Goal: Task Accomplishment & Management: Use online tool/utility

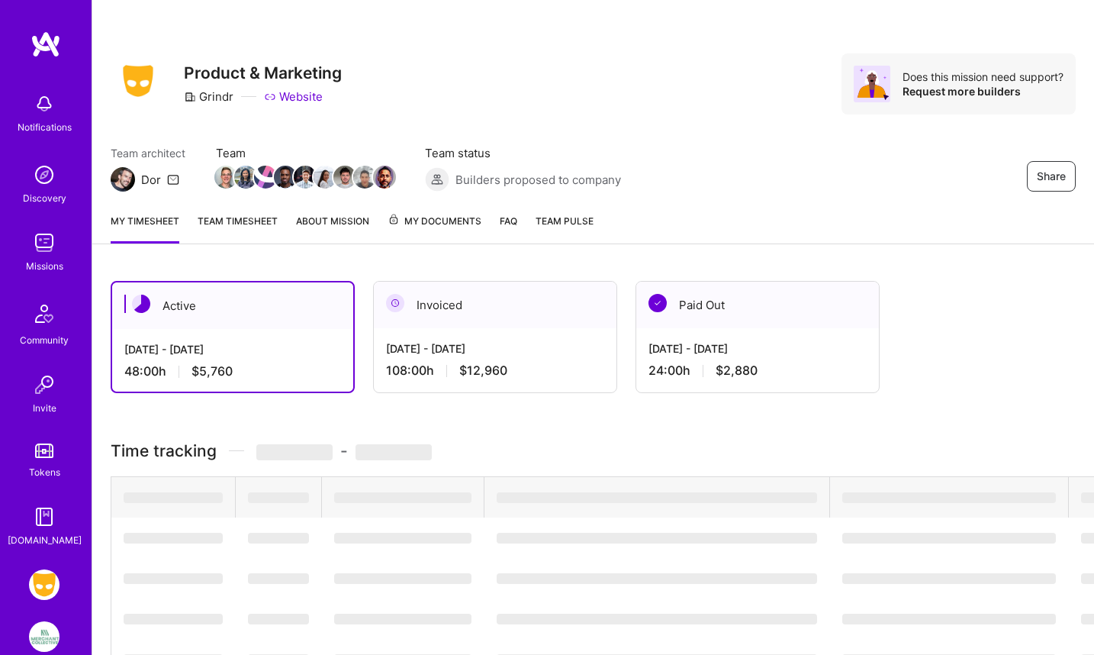
scroll to position [266, 0]
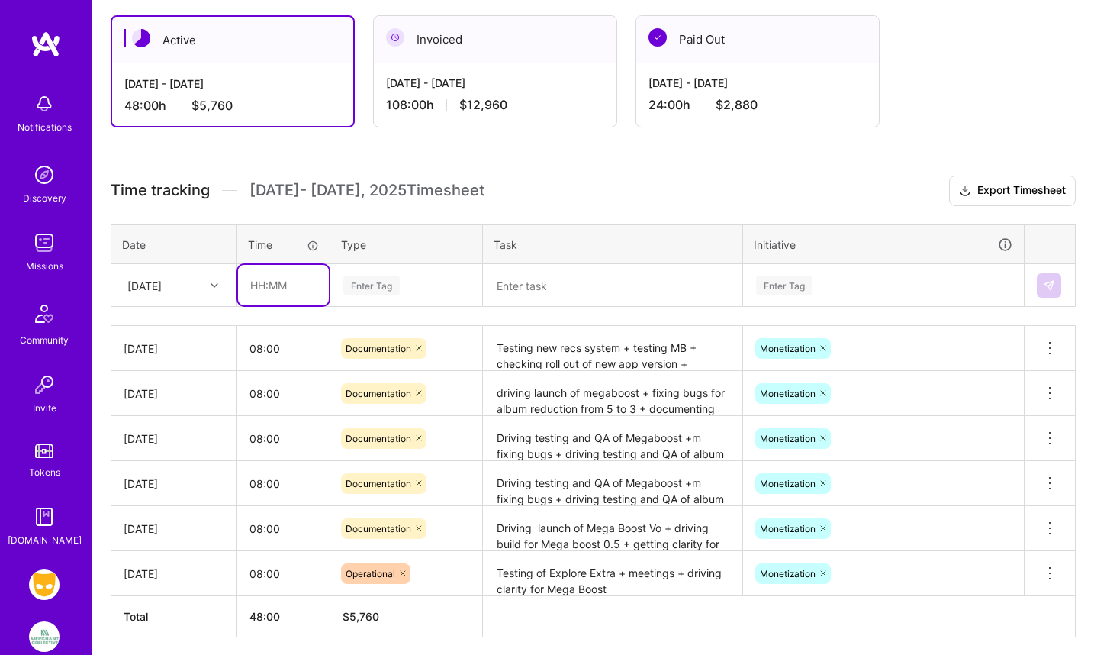
click at [270, 285] on input "text" at bounding box center [283, 285] width 91 height 40
type input "08:00"
click at [359, 284] on div "Enter Tag" at bounding box center [371, 285] width 56 height 24
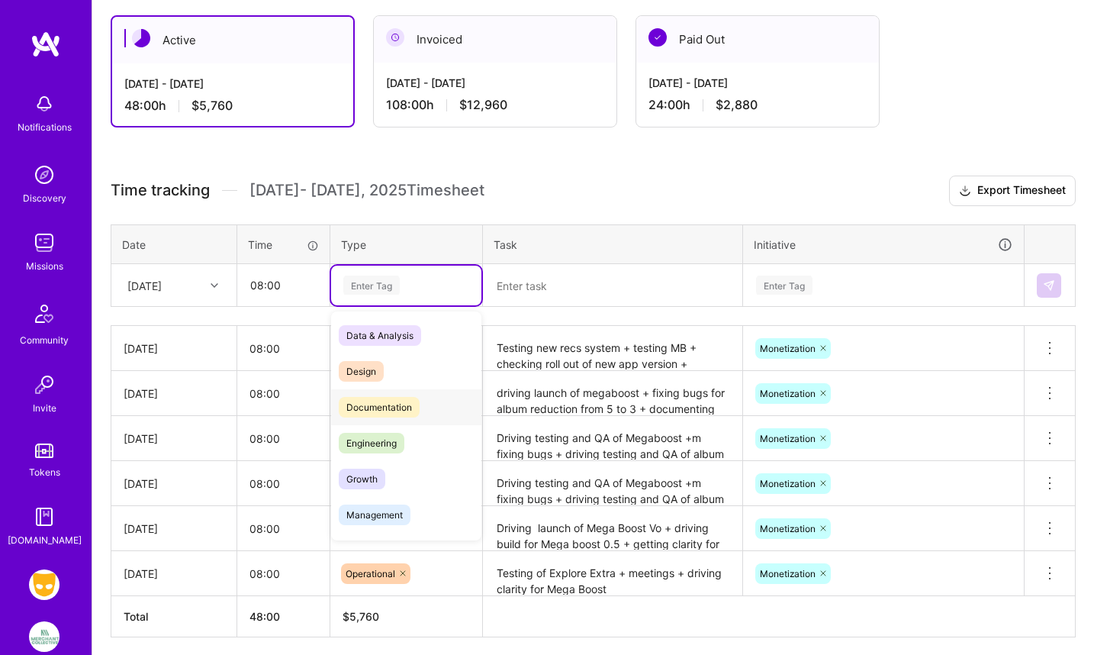
click at [380, 401] on span "Documentation" at bounding box center [379, 407] width 81 height 21
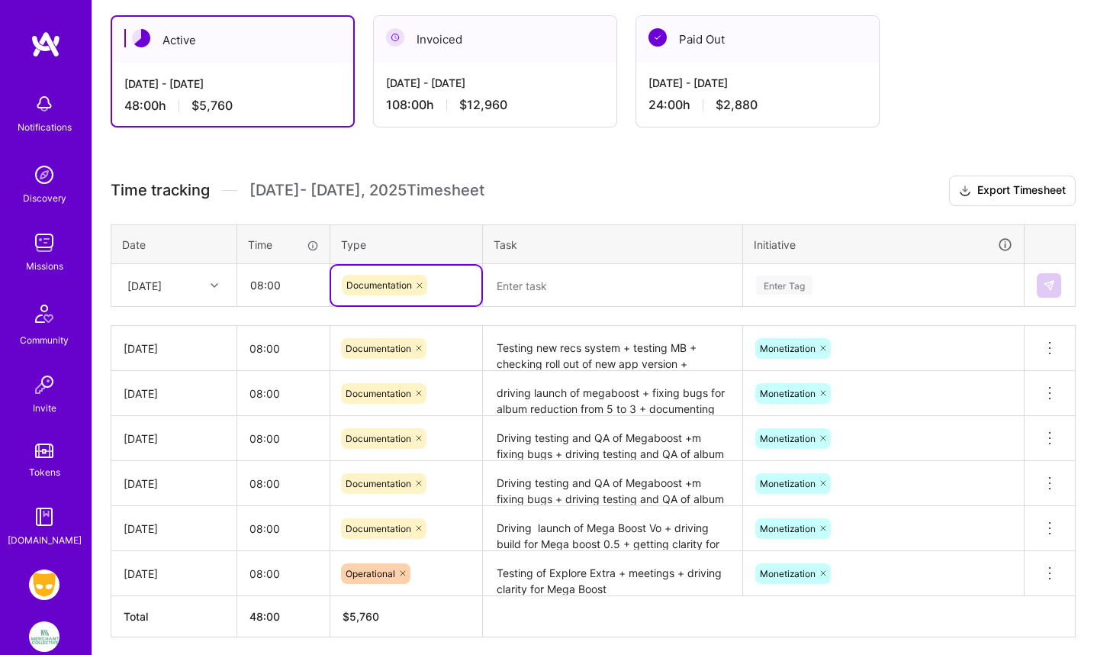
click at [506, 285] on textarea at bounding box center [613, 286] width 256 height 40
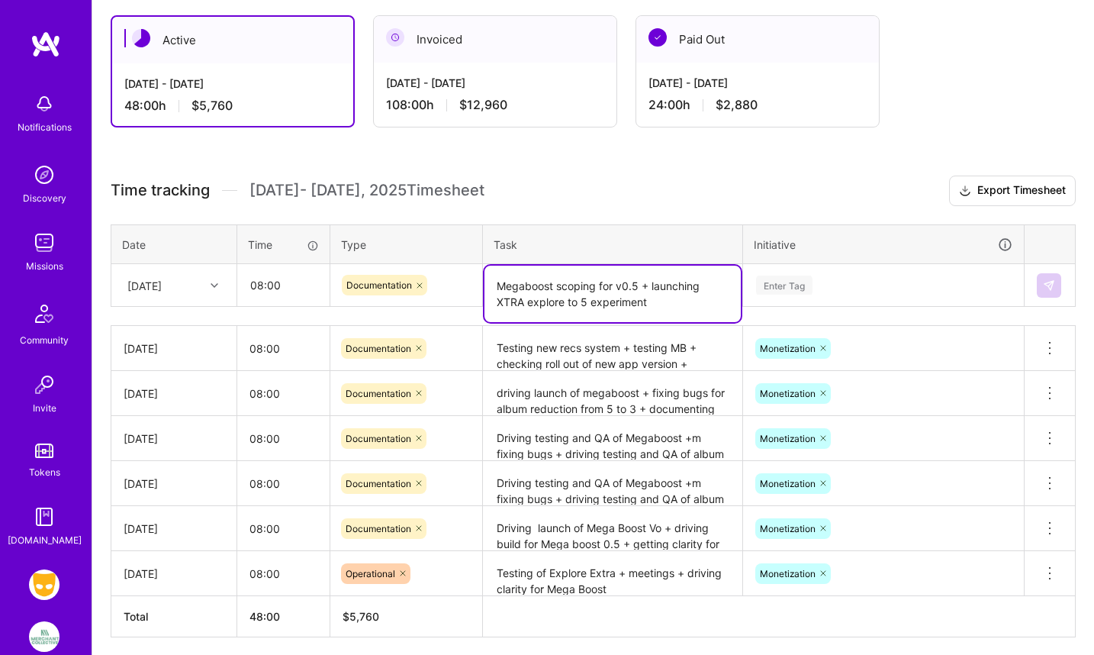
type textarea "Megaboost scoping for v0.5 + launching XTRA explore to 5 experiment"
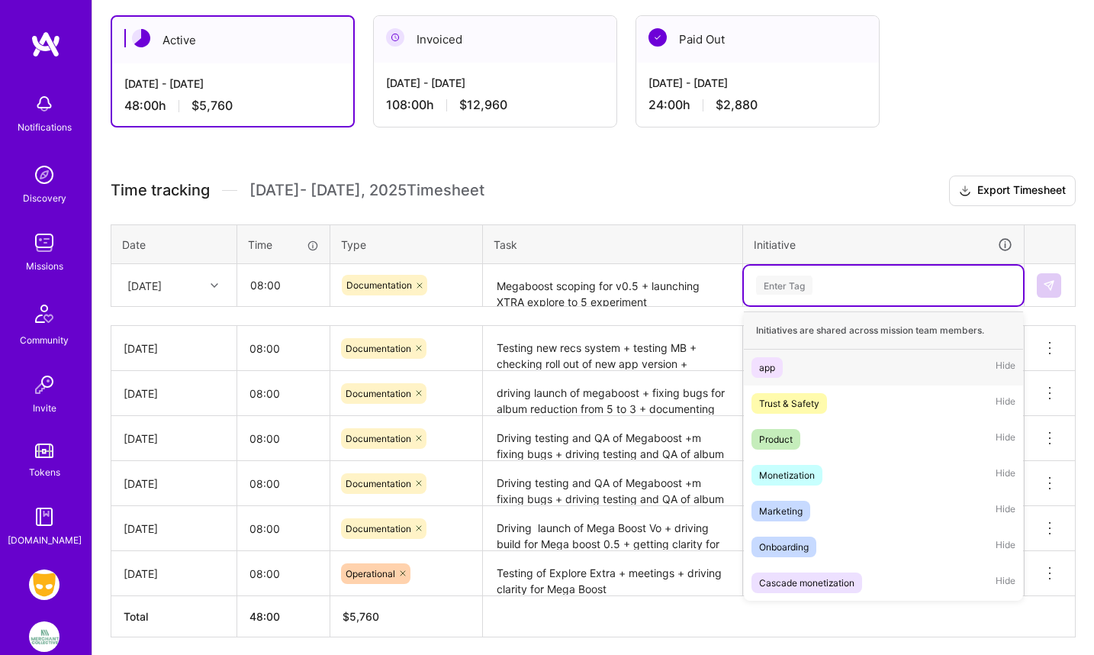
click at [787, 288] on div "Enter Tag" at bounding box center [784, 285] width 56 height 24
click at [793, 475] on div "Monetization" at bounding box center [787, 475] width 56 height 16
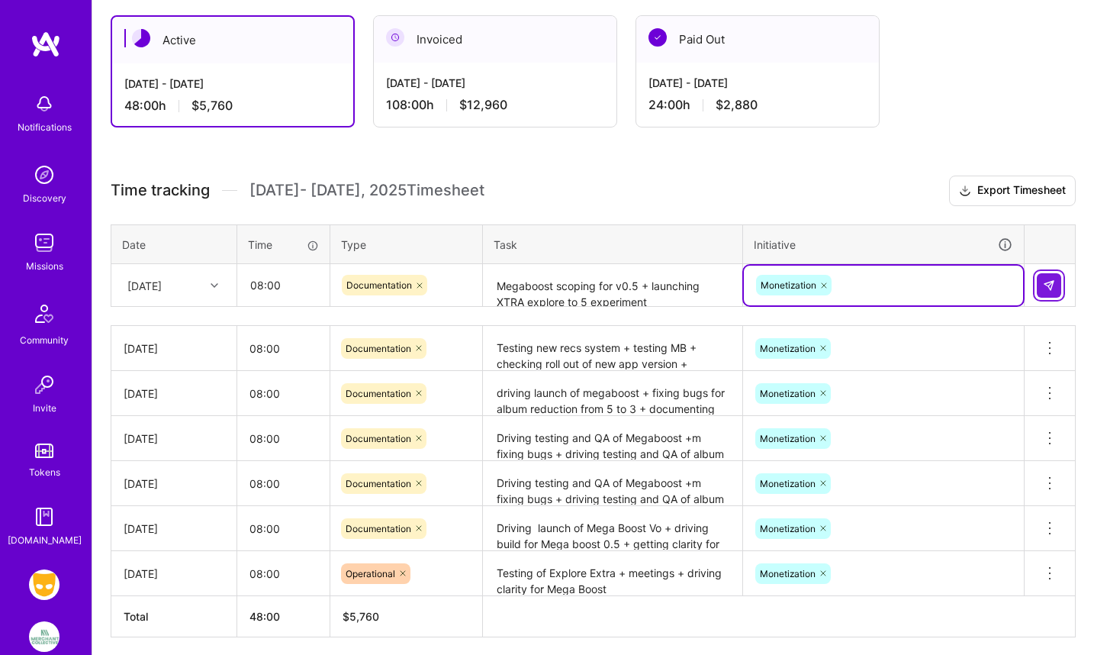
click at [1048, 283] on img at bounding box center [1049, 285] width 12 height 12
